Goal: Complete application form

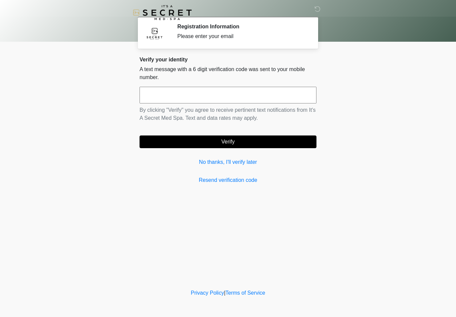
click at [229, 97] on input "text" at bounding box center [227, 95] width 177 height 17
type input "******"
click at [245, 138] on button "Verify" at bounding box center [227, 141] width 177 height 13
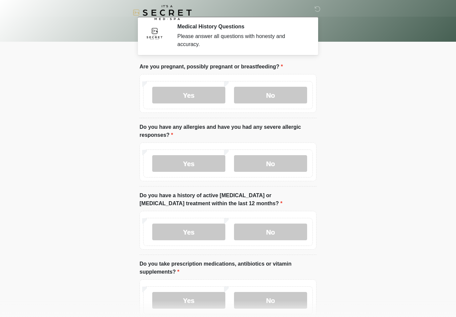
click at [283, 96] on label "No" at bounding box center [270, 95] width 73 height 17
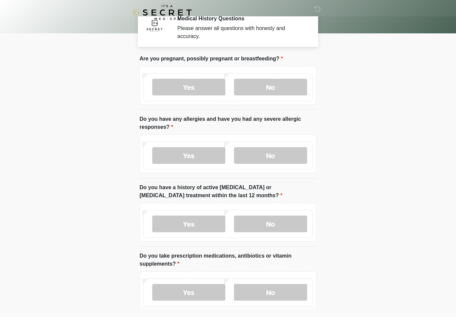
click at [292, 155] on label "No" at bounding box center [270, 155] width 73 height 17
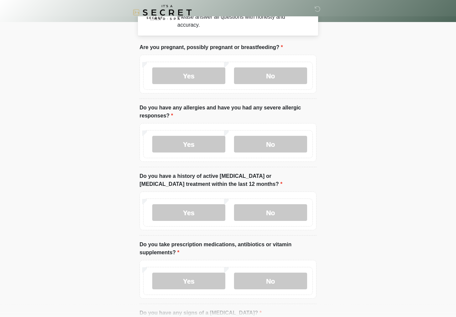
click at [215, 145] on label "Yes" at bounding box center [188, 144] width 73 height 17
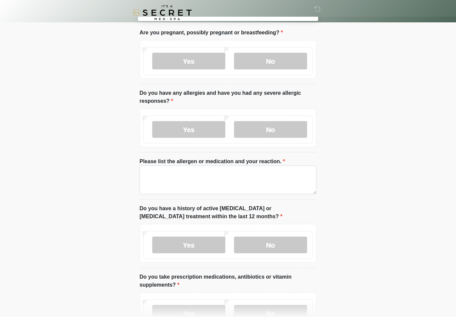
scroll to position [57, 0]
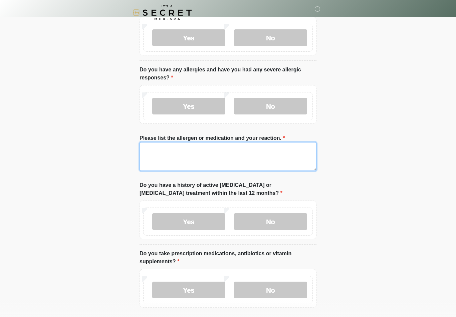
click at [263, 161] on textarea "Please list the allergen or medication and your reaction." at bounding box center [227, 156] width 177 height 29
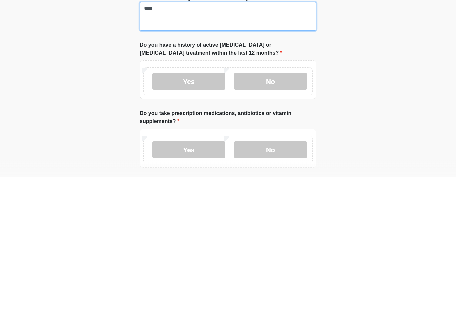
type textarea "****"
click at [274, 213] on label "No" at bounding box center [270, 221] width 73 height 17
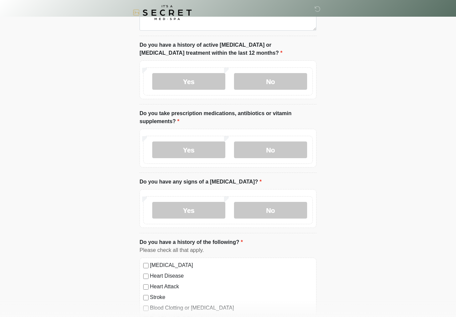
scroll to position [210, 0]
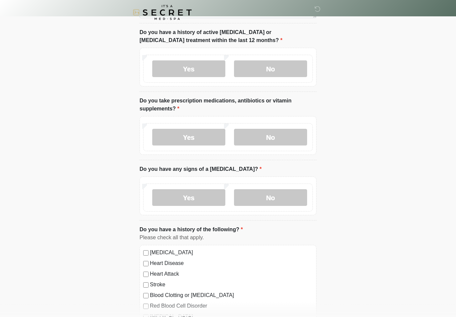
click at [208, 135] on label "Yes" at bounding box center [188, 137] width 73 height 17
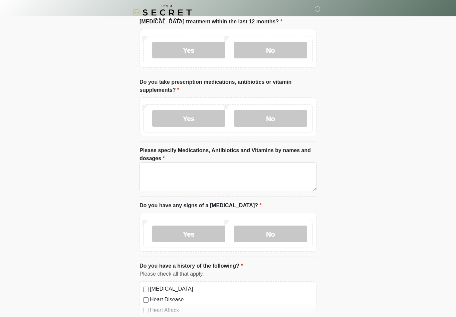
scroll to position [229, 0]
click at [227, 176] on textarea "Please specify Medications, Antibiotics and Vitamins by names and dosages" at bounding box center [227, 176] width 177 height 29
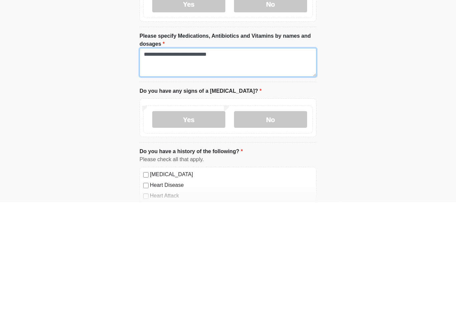
type textarea "**********"
click at [288, 225] on label "No" at bounding box center [270, 233] width 73 height 17
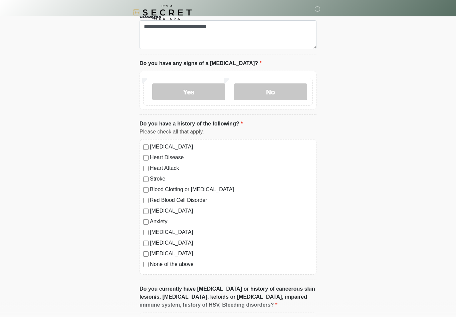
scroll to position [398, 0]
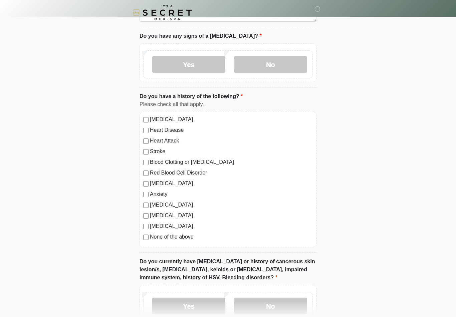
click at [160, 197] on label "Anxiety" at bounding box center [231, 194] width 163 height 8
click at [169, 184] on label "Depression" at bounding box center [231, 183] width 163 height 8
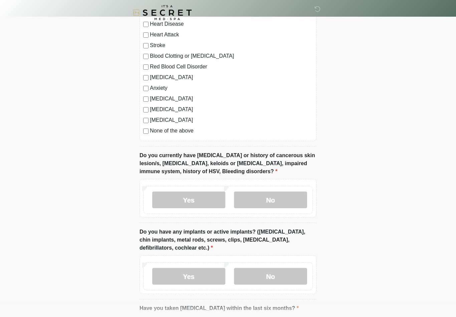
click at [291, 199] on label "No" at bounding box center [270, 199] width 73 height 17
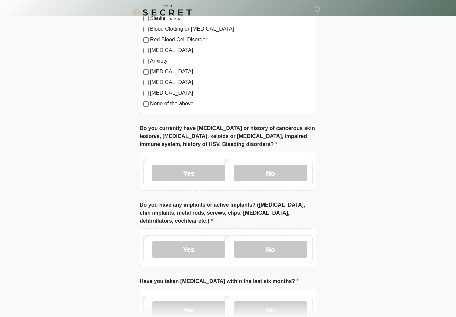
scroll to position [549, 0]
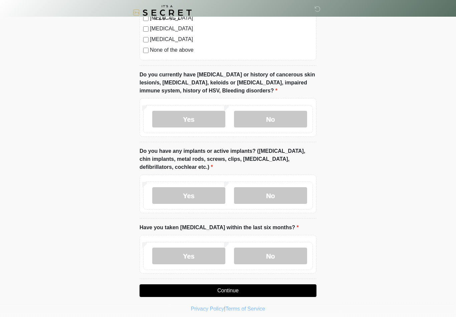
click at [300, 196] on label "No" at bounding box center [270, 195] width 73 height 17
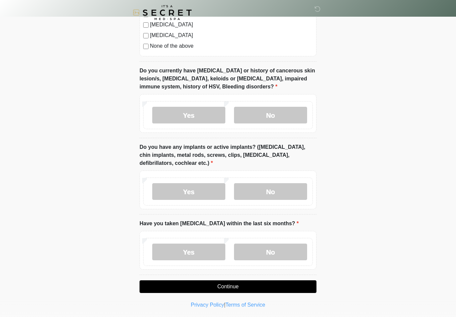
click at [281, 249] on label "No" at bounding box center [270, 251] width 73 height 17
click at [258, 283] on button "Continue" at bounding box center [227, 286] width 177 height 13
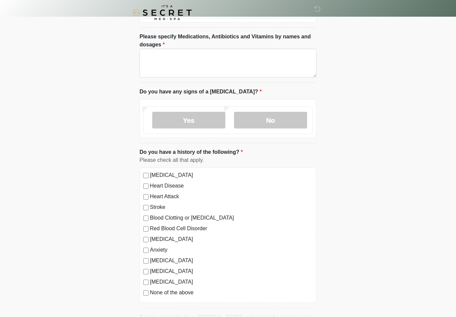
scroll to position [0, 0]
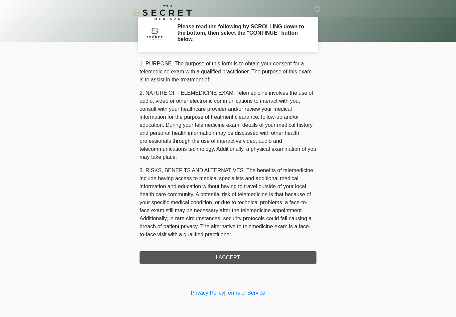
click at [249, 260] on div "1. PURPOSE. The purpose of this form is to obtain your consent for a telemedici…" at bounding box center [227, 162] width 177 height 204
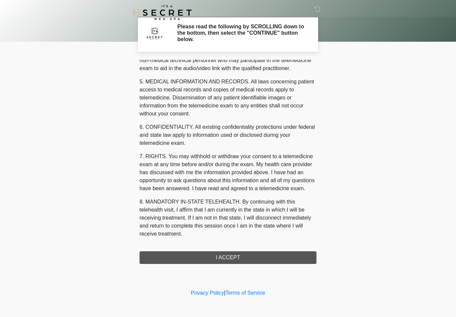
click at [230, 255] on button "I ACCEPT" at bounding box center [227, 257] width 177 height 13
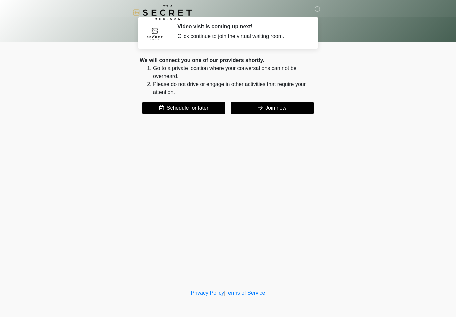
click at [378, 64] on body "‎ ‎ Video visit is coming up next! Click continue to join the virtual waiting r…" at bounding box center [228, 158] width 456 height 317
click at [282, 167] on div "‎ ‎ Video visit is coming up next! Click continue to join the virtual waiting r…" at bounding box center [228, 144] width 200 height 274
click at [270, 110] on button "Join now" at bounding box center [271, 108] width 83 height 13
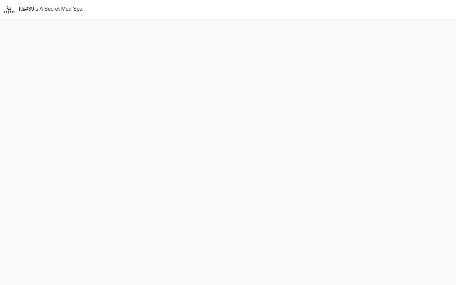
scroll to position [2, 0]
